Goal: Book appointment/travel/reservation

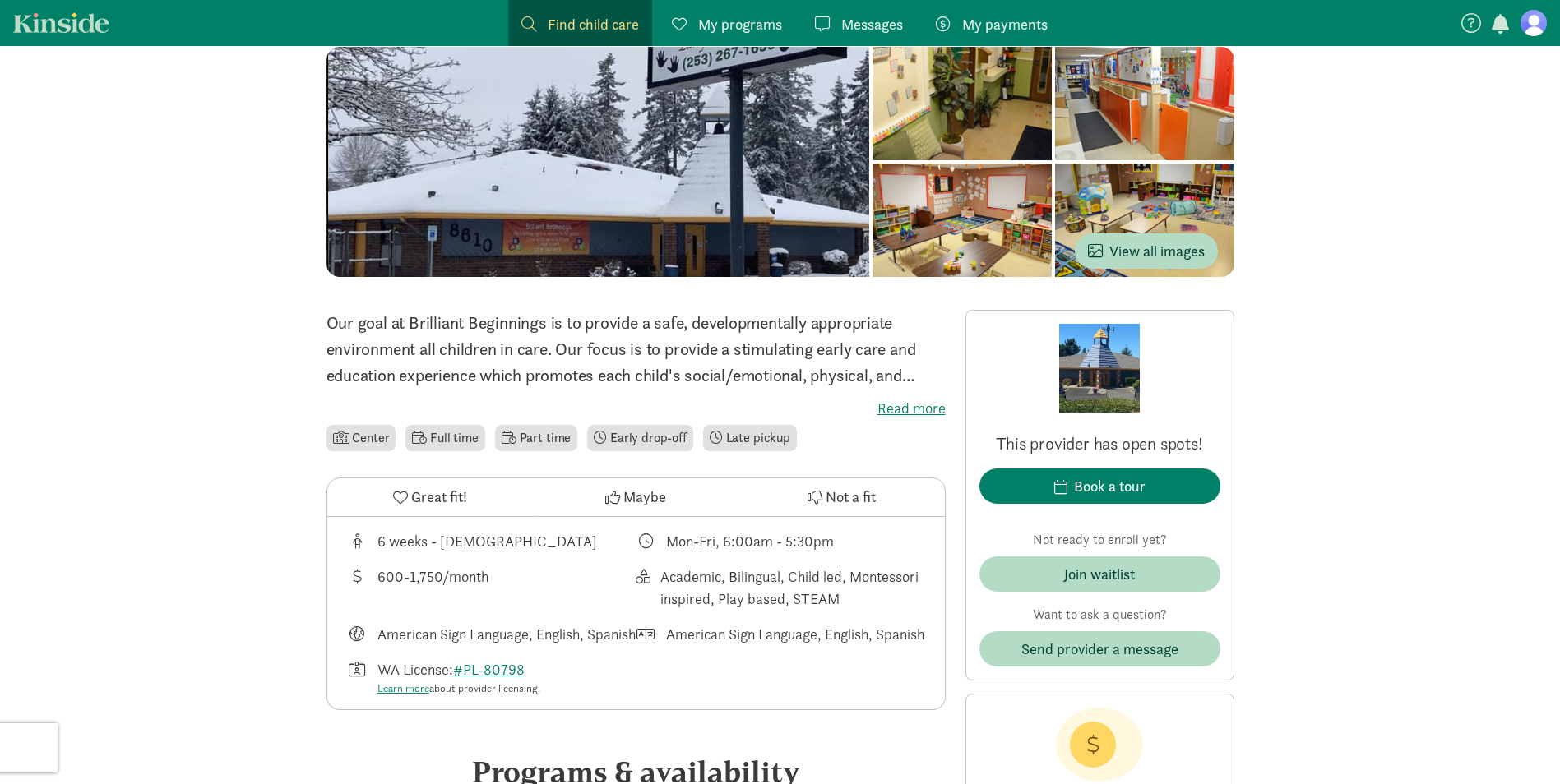
scroll to position [164, 0]
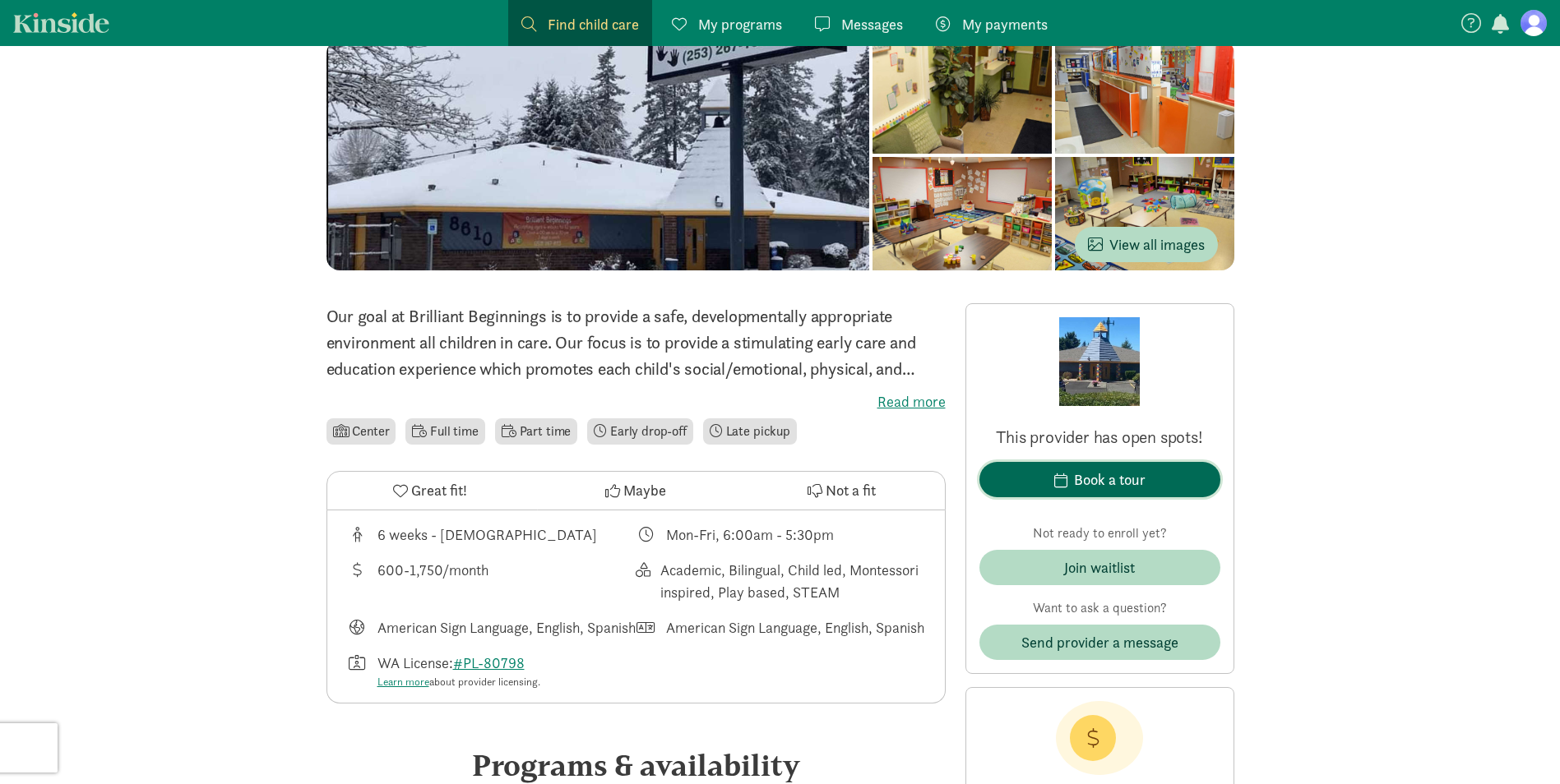
click at [1131, 484] on div "Book a tour" at bounding box center [1110, 479] width 71 height 22
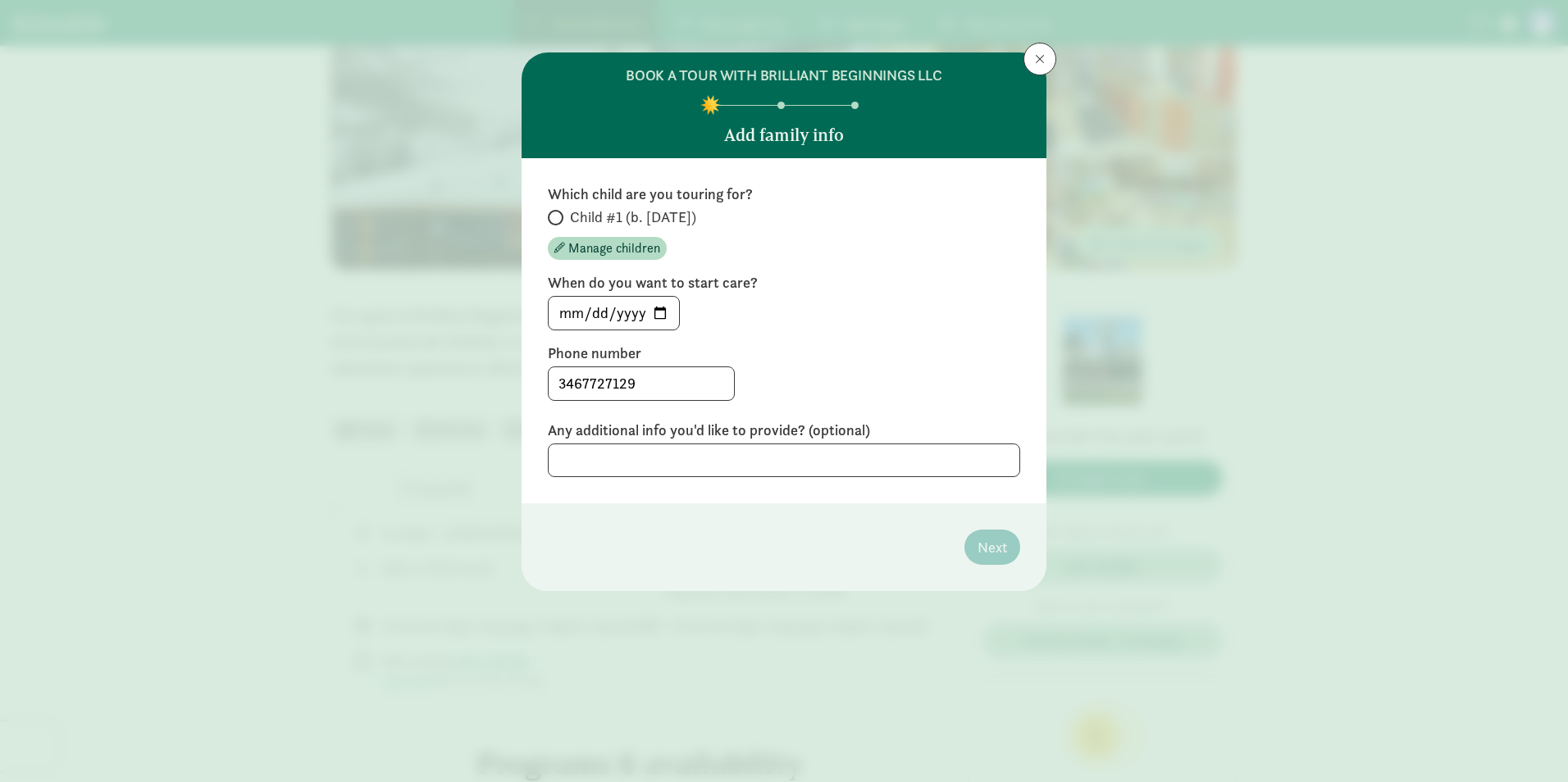
click at [561, 219] on span at bounding box center [556, 218] width 16 height 16
click at [559, 219] on input "Child #1 (b. [DATE])" at bounding box center [554, 218] width 11 height 11
radio input "true"
click at [659, 309] on input "[DATE]" at bounding box center [614, 313] width 131 height 33
type input "[DATE]"
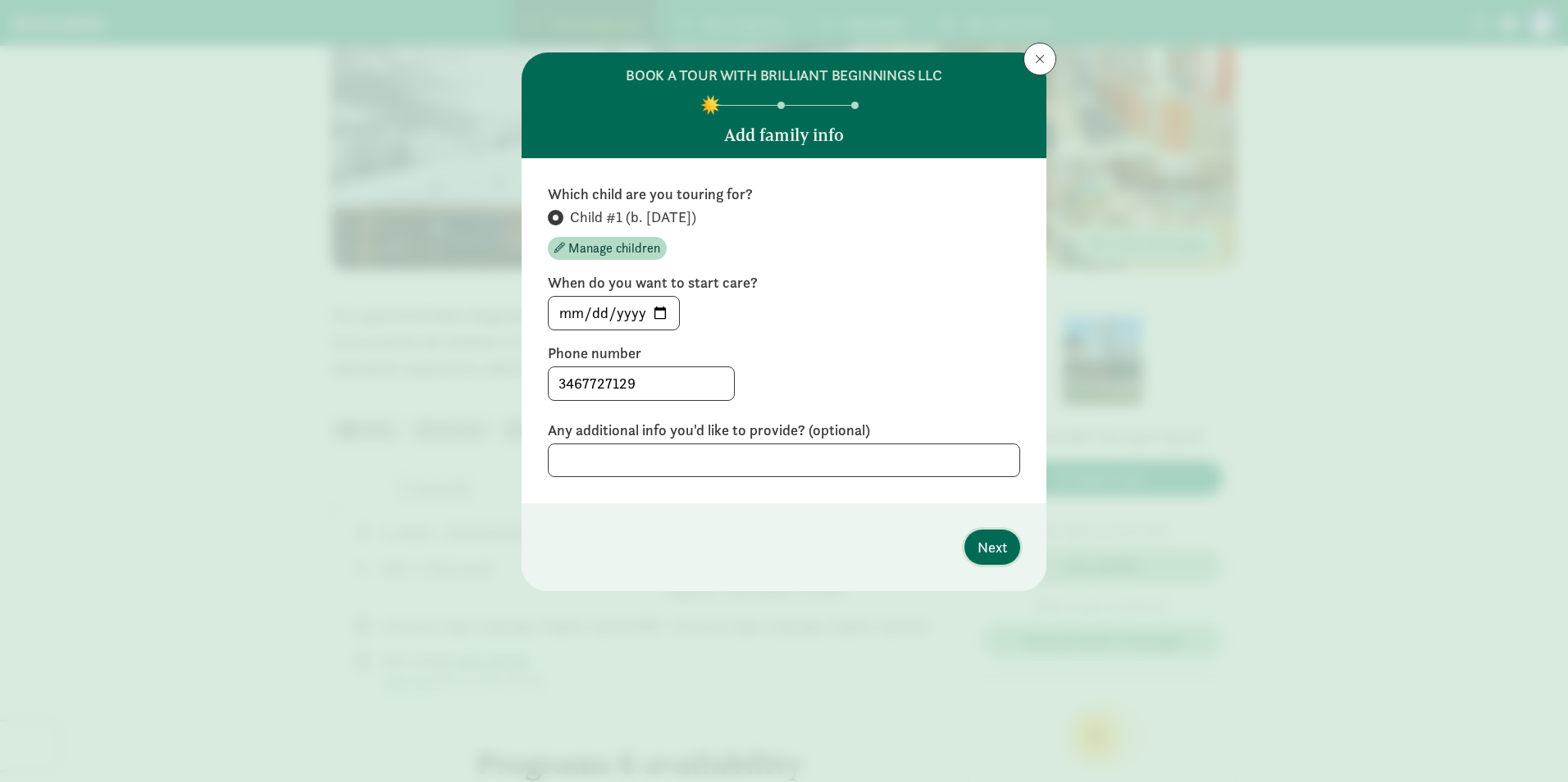
click at [996, 553] on span "Next" at bounding box center [992, 547] width 29 height 22
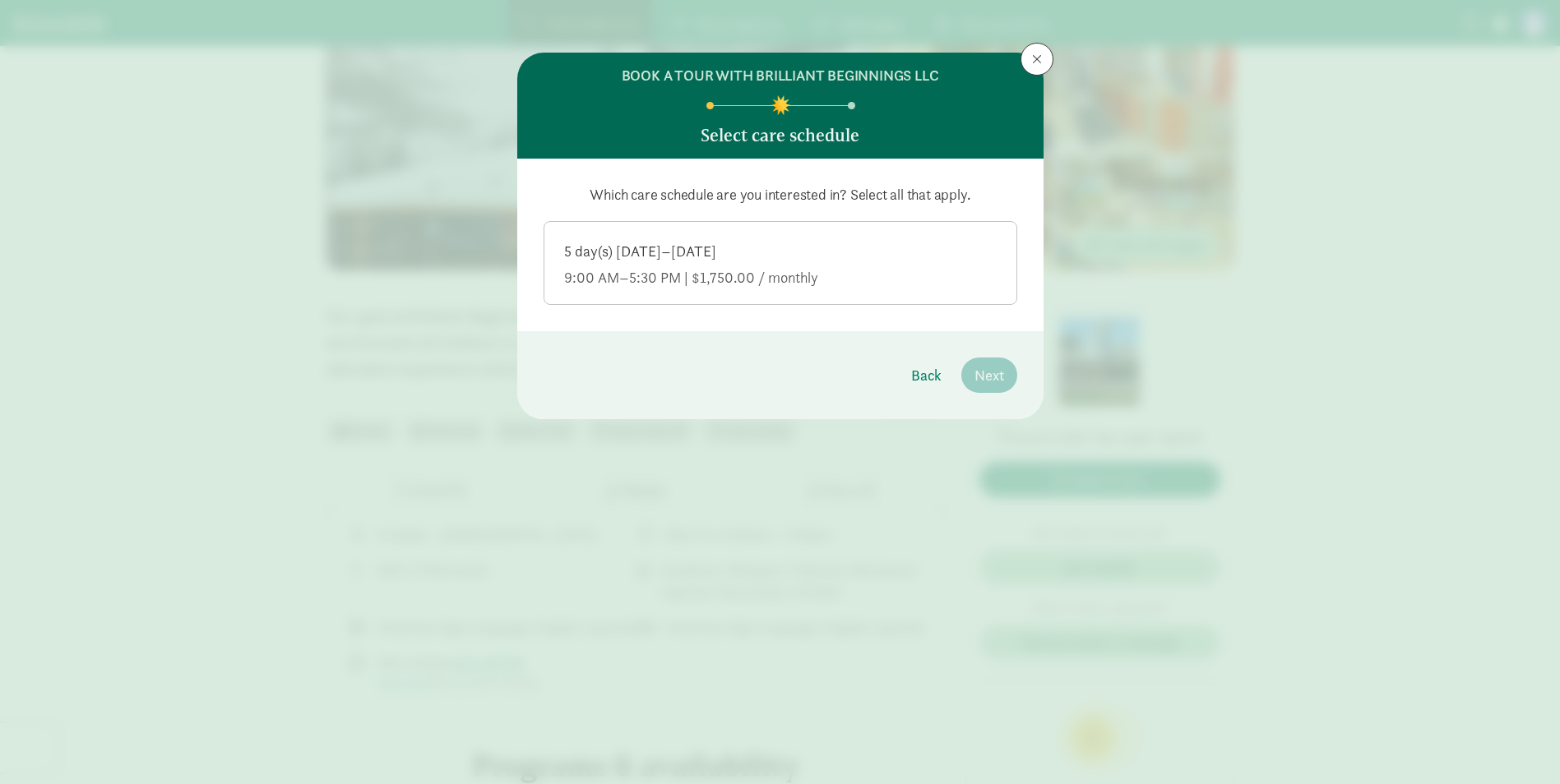
click at [794, 298] on label "5 day(s) [DATE]–[DATE] 9:00 AM–5:30 PM | $1,750.00 / monthly" at bounding box center [780, 261] width 472 height 78
click at [0, 0] on input "5 day(s) [DATE]–[DATE] 9:00 AM–5:30 PM | $1,750.00 / monthly" at bounding box center [0, 0] width 0 height 0
click at [1004, 364] on button "Next" at bounding box center [989, 375] width 56 height 36
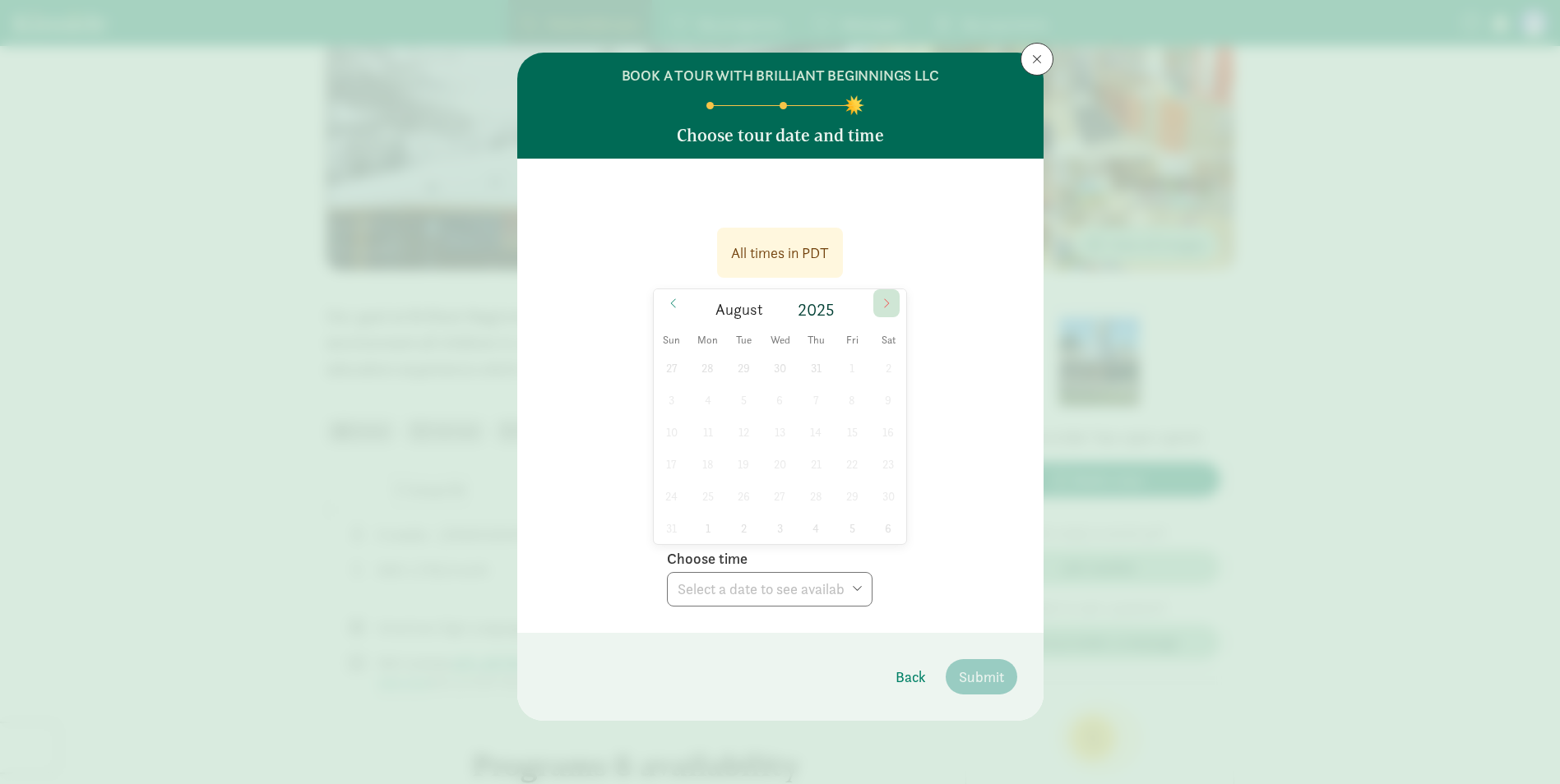
click at [885, 308] on icon at bounding box center [888, 303] width 5 height 9
click at [885, 300] on icon at bounding box center [888, 303] width 5 height 9
click at [1027, 60] on button at bounding box center [1037, 59] width 33 height 33
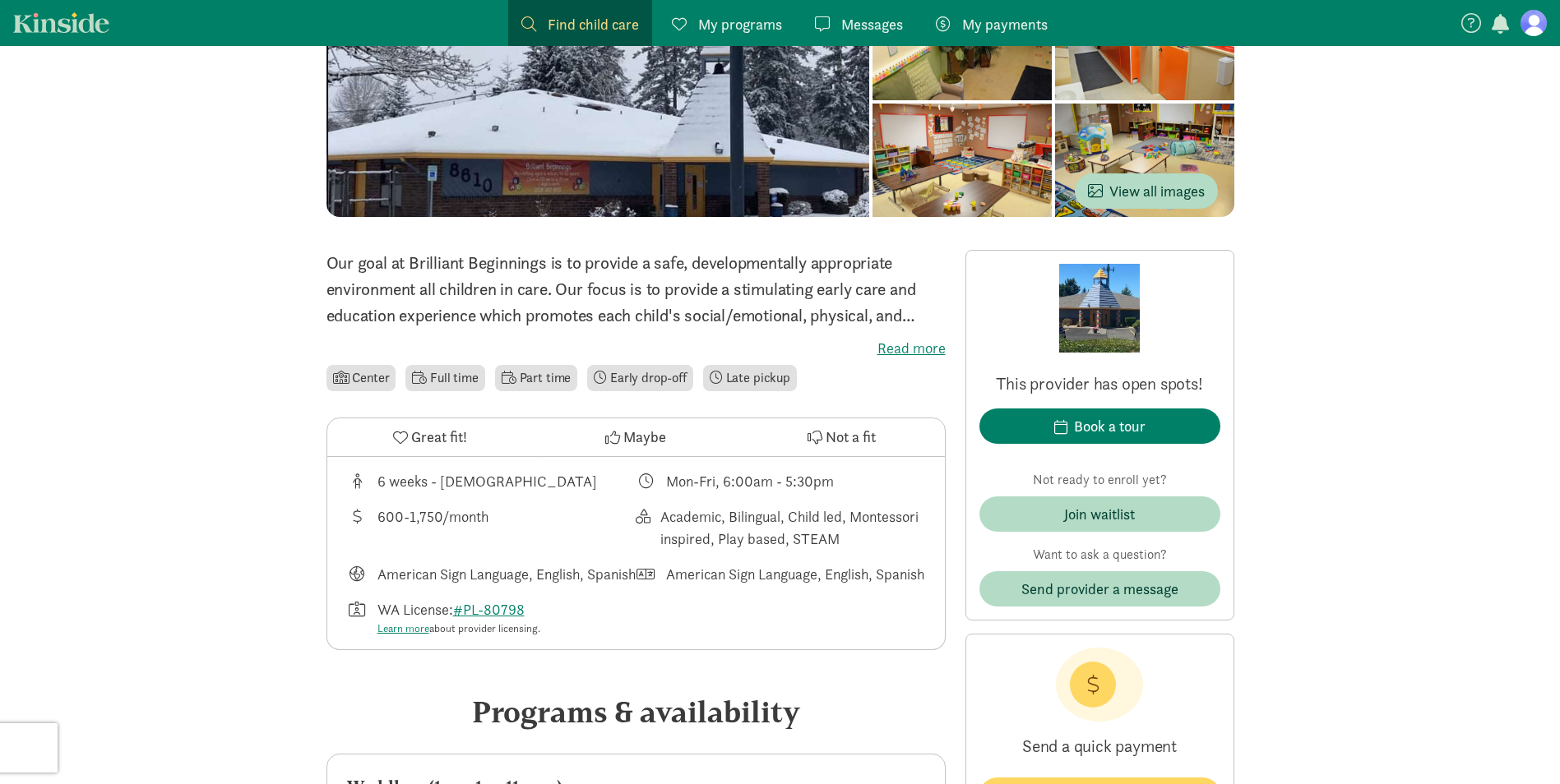
scroll to position [0, 0]
